Goal: Task Accomplishment & Management: Use online tool/utility

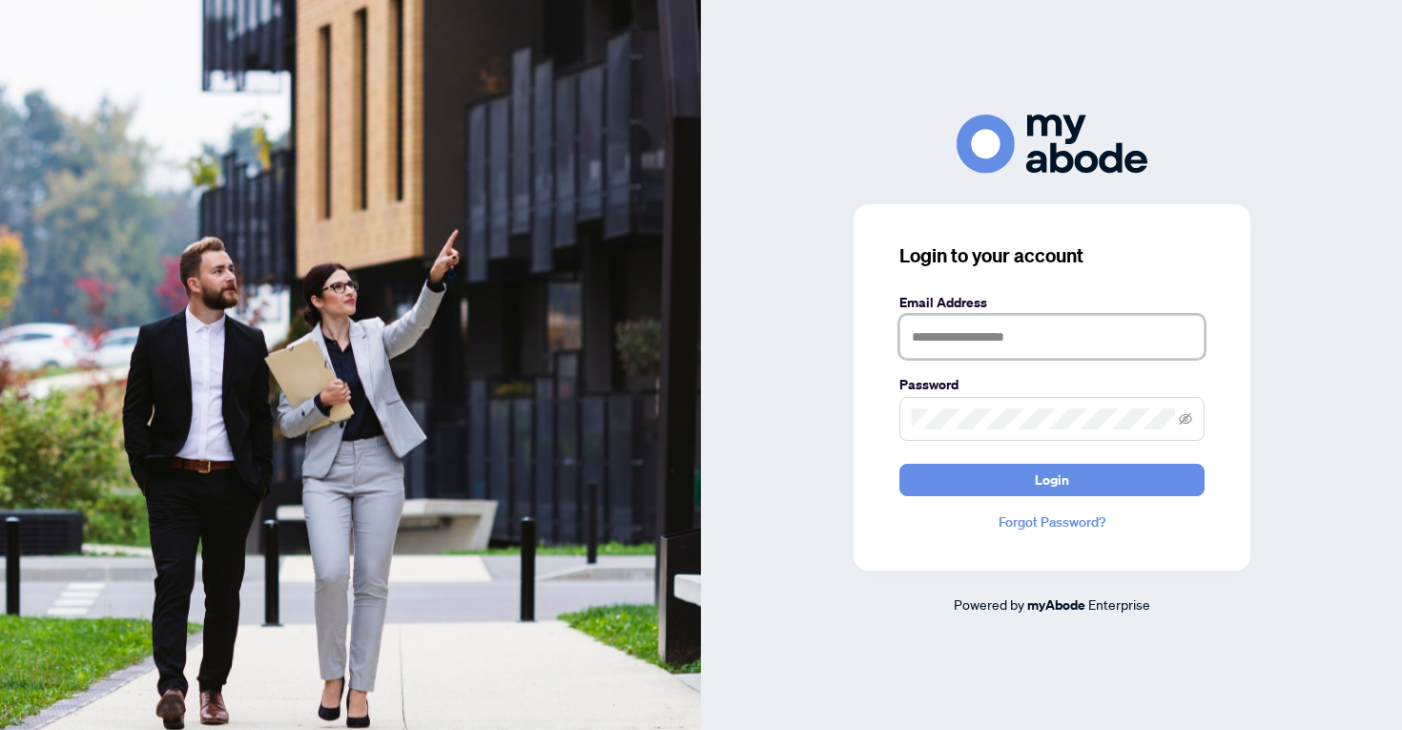
type input "**********"
click at [1051, 479] on button "Login" at bounding box center [1052, 480] width 305 height 32
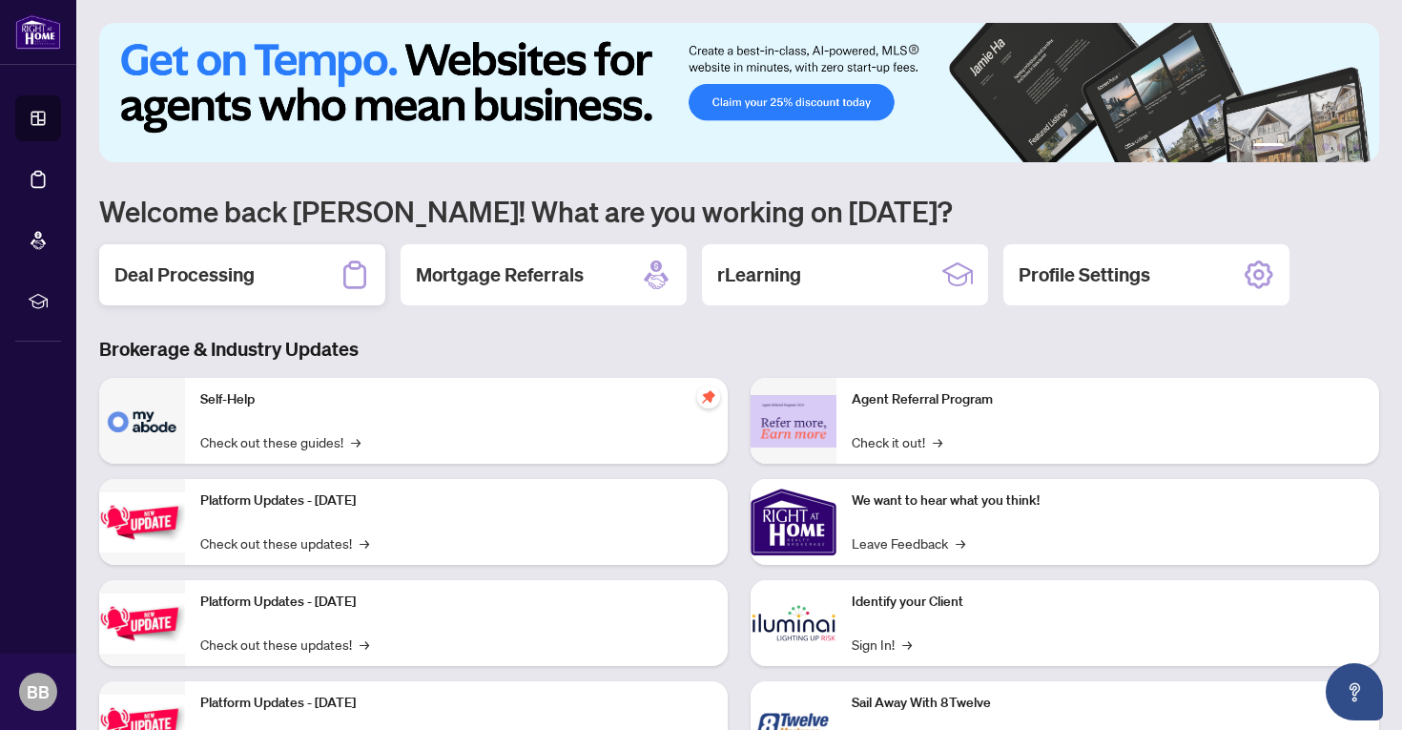
click at [189, 273] on h2 "Deal Processing" at bounding box center [184, 274] width 140 height 27
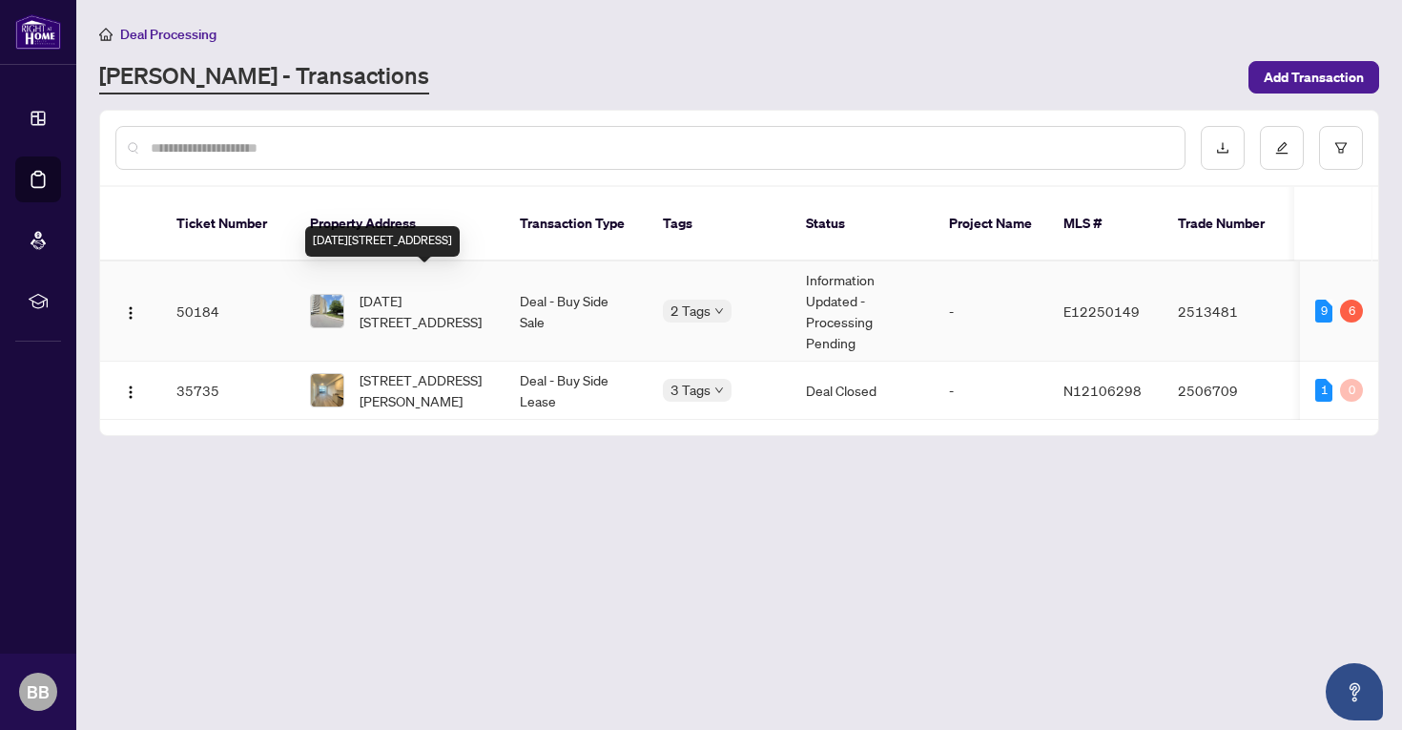
click at [487, 291] on span "[DATE][STREET_ADDRESS]" at bounding box center [425, 311] width 130 height 42
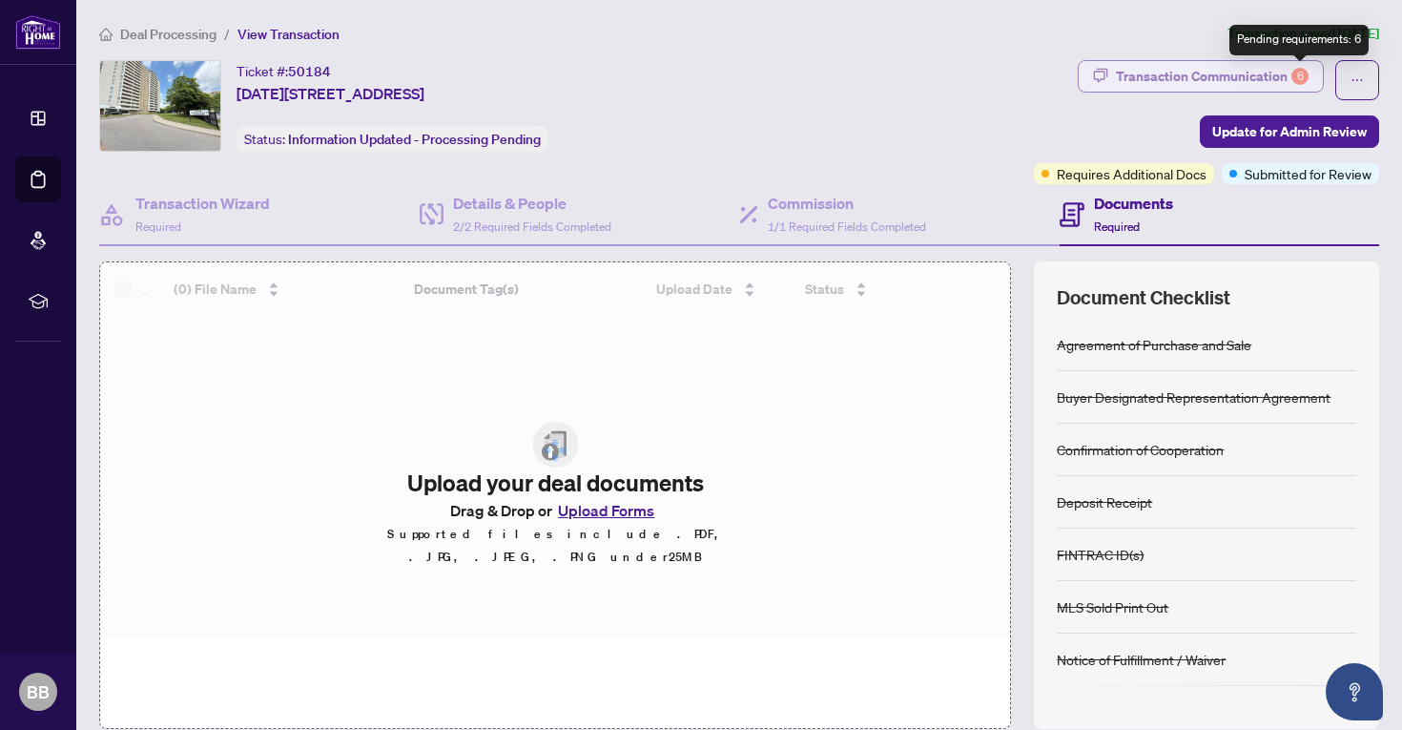
click at [1300, 68] on div "6" at bounding box center [1300, 76] width 17 height 17
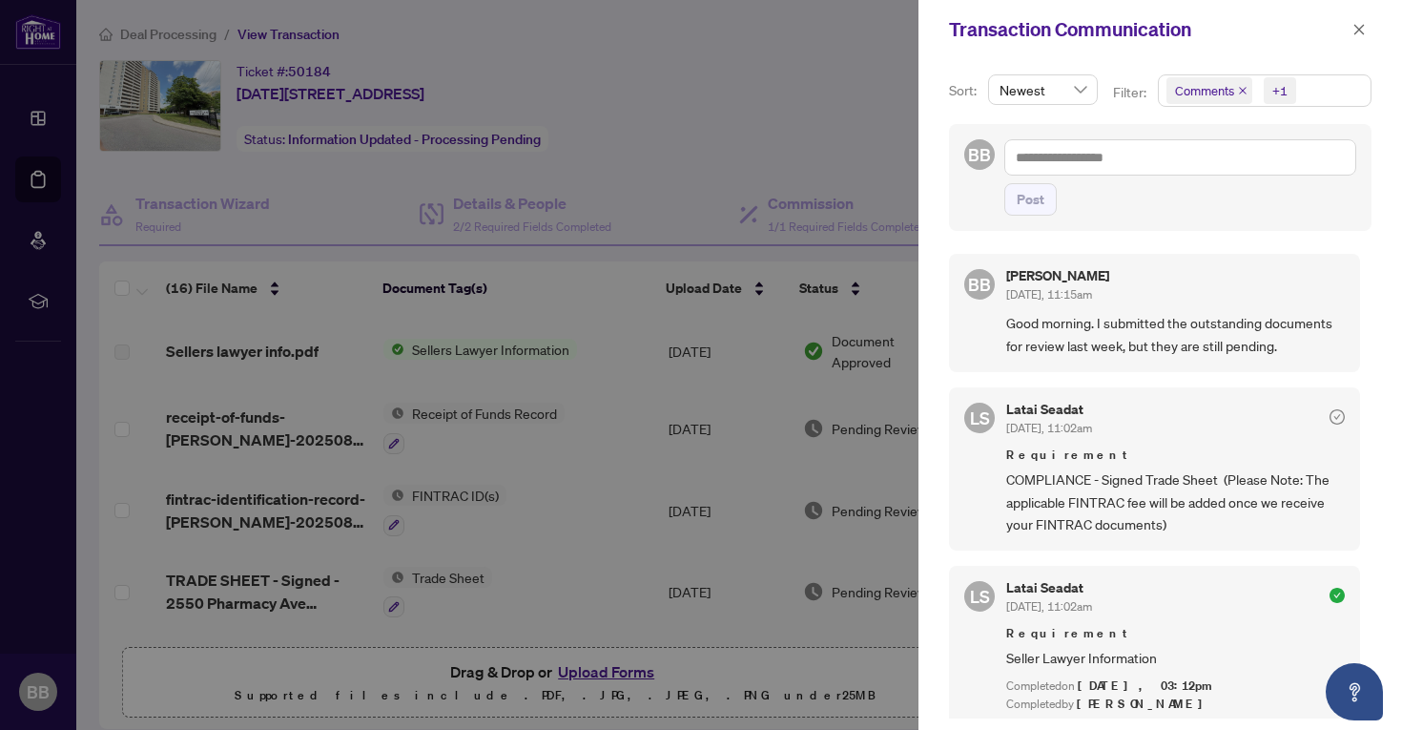
click at [1330, 410] on icon "check-circle" at bounding box center [1337, 416] width 15 height 15
click at [870, 93] on div at bounding box center [701, 365] width 1402 height 730
click at [1356, 29] on icon "close" at bounding box center [1359, 29] width 13 height 13
